Goal: Transaction & Acquisition: Purchase product/service

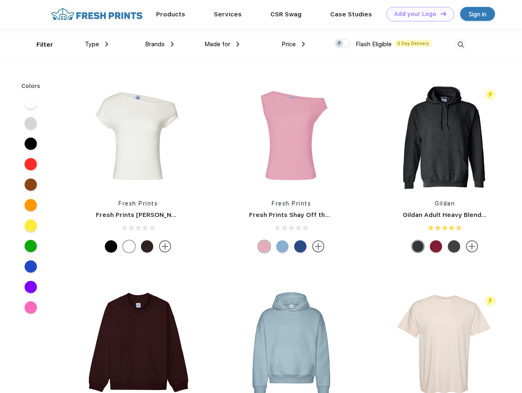
scroll to position [0, 0]
click at [417, 14] on link "Add your Logo Design Tool" at bounding box center [420, 14] width 68 height 14
click at [0, 0] on div "Design Tool" at bounding box center [0, 0] width 0 height 0
click at [440, 14] on link "Add your Logo Design Tool" at bounding box center [420, 14] width 68 height 14
click at [39, 45] on div "Filter" at bounding box center [44, 44] width 17 height 9
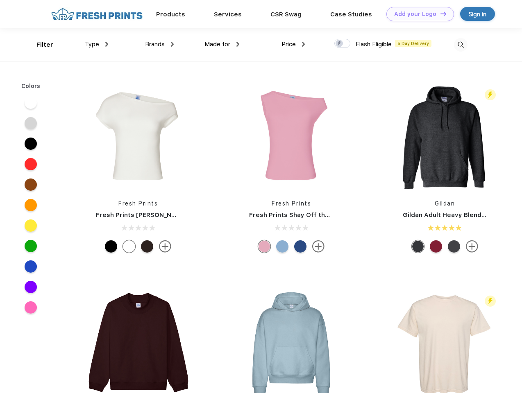
click at [97, 44] on span "Type" at bounding box center [92, 44] width 14 height 7
click at [159, 44] on span "Brands" at bounding box center [155, 44] width 20 height 7
click at [222, 44] on span "Made for" at bounding box center [217, 44] width 26 height 7
click at [293, 44] on span "Price" at bounding box center [288, 44] width 14 height 7
click at [342, 44] on div at bounding box center [342, 43] width 16 height 9
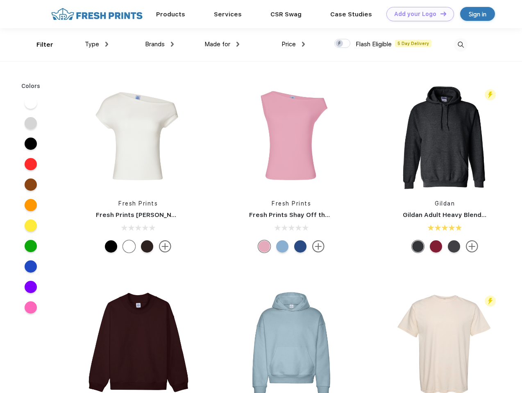
click at [340, 44] on input "checkbox" at bounding box center [336, 41] width 5 height 5
click at [460, 45] on img at bounding box center [461, 45] width 14 height 14
